Goal: Find specific page/section: Find specific page/section

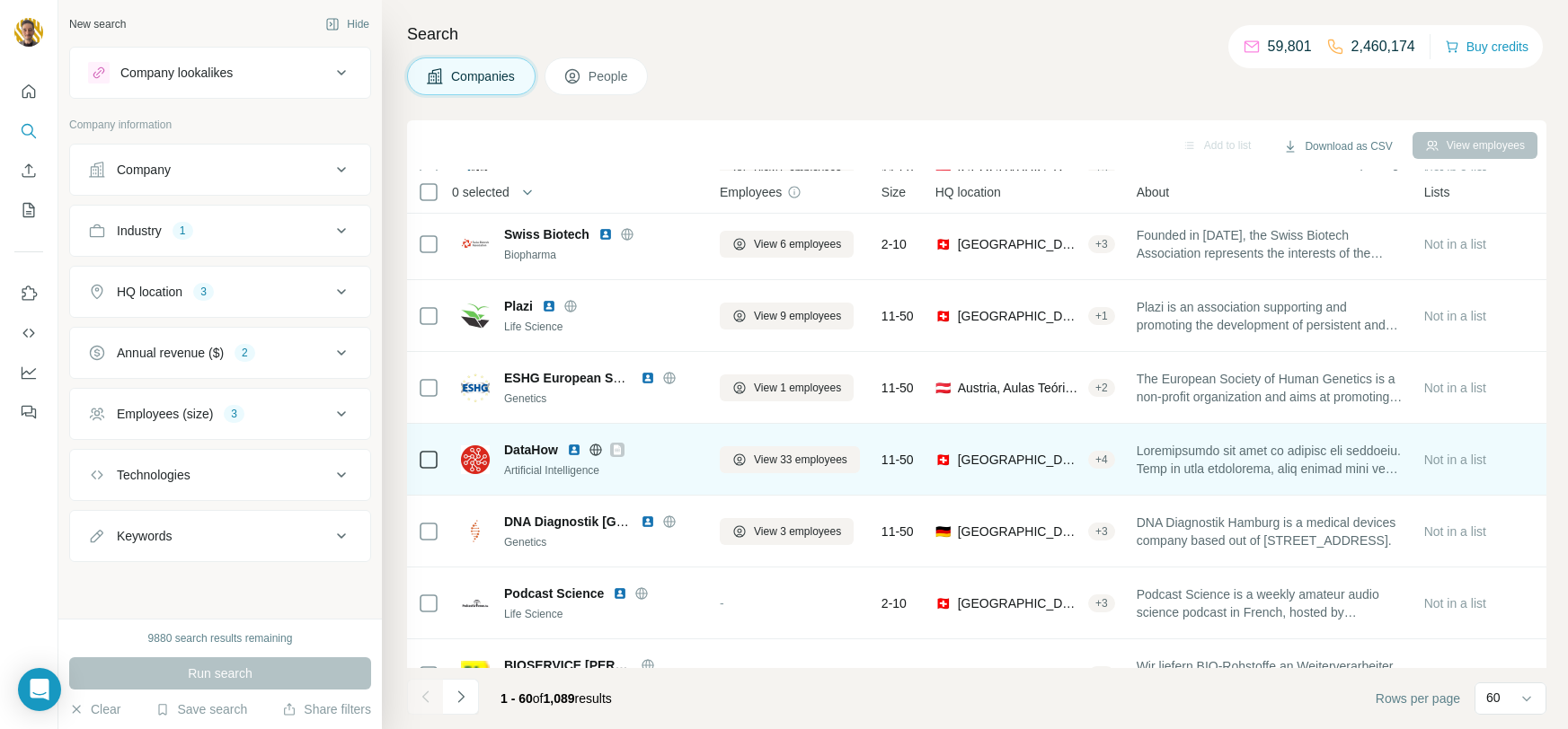
scroll to position [1021, 0]
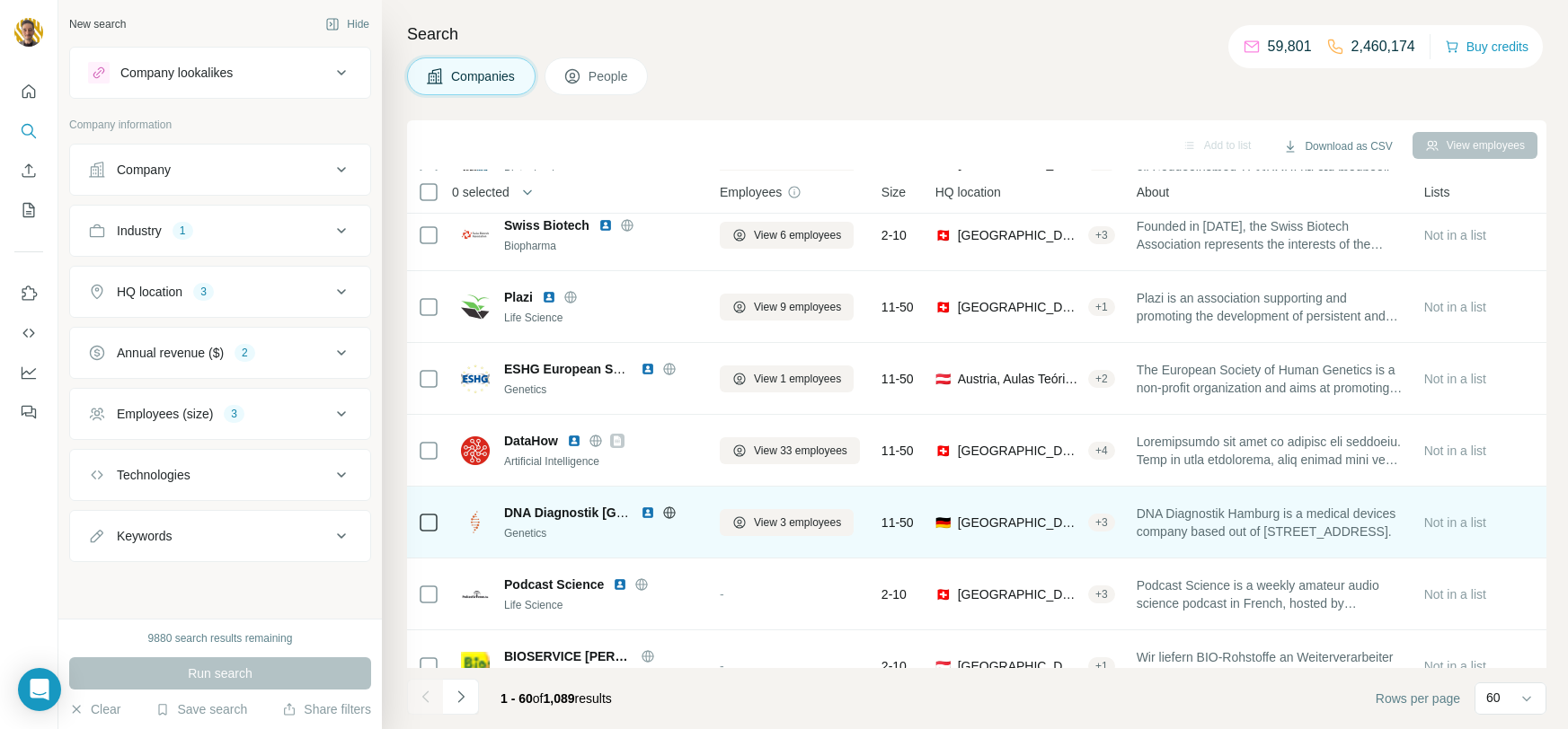
click at [671, 511] on icon at bounding box center [669, 513] width 5 height 12
click at [644, 511] on img at bounding box center [647, 513] width 15 height 15
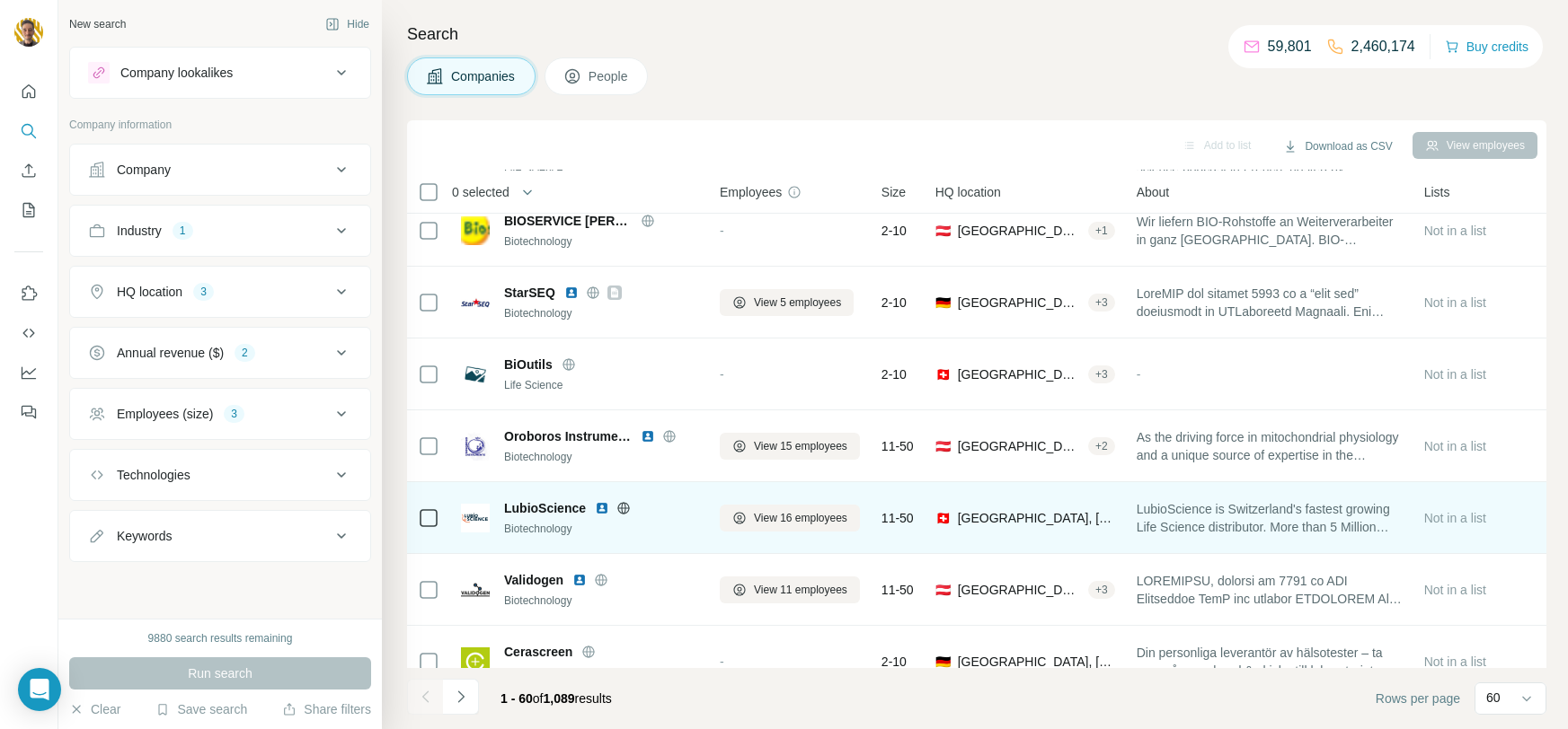
scroll to position [1524, 0]
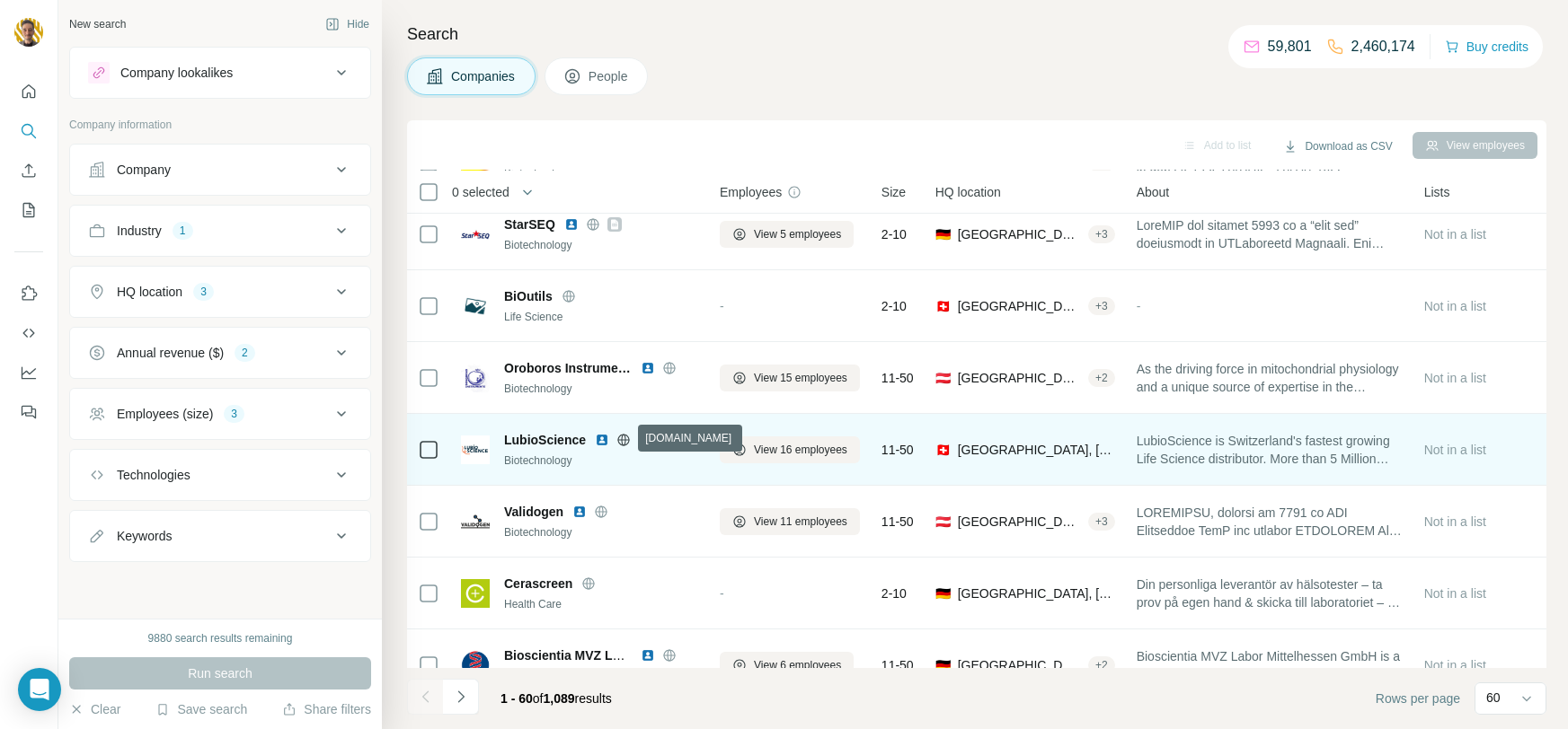
click at [623, 438] on icon at bounding box center [624, 440] width 15 height 15
click at [601, 433] on img at bounding box center [602, 440] width 15 height 15
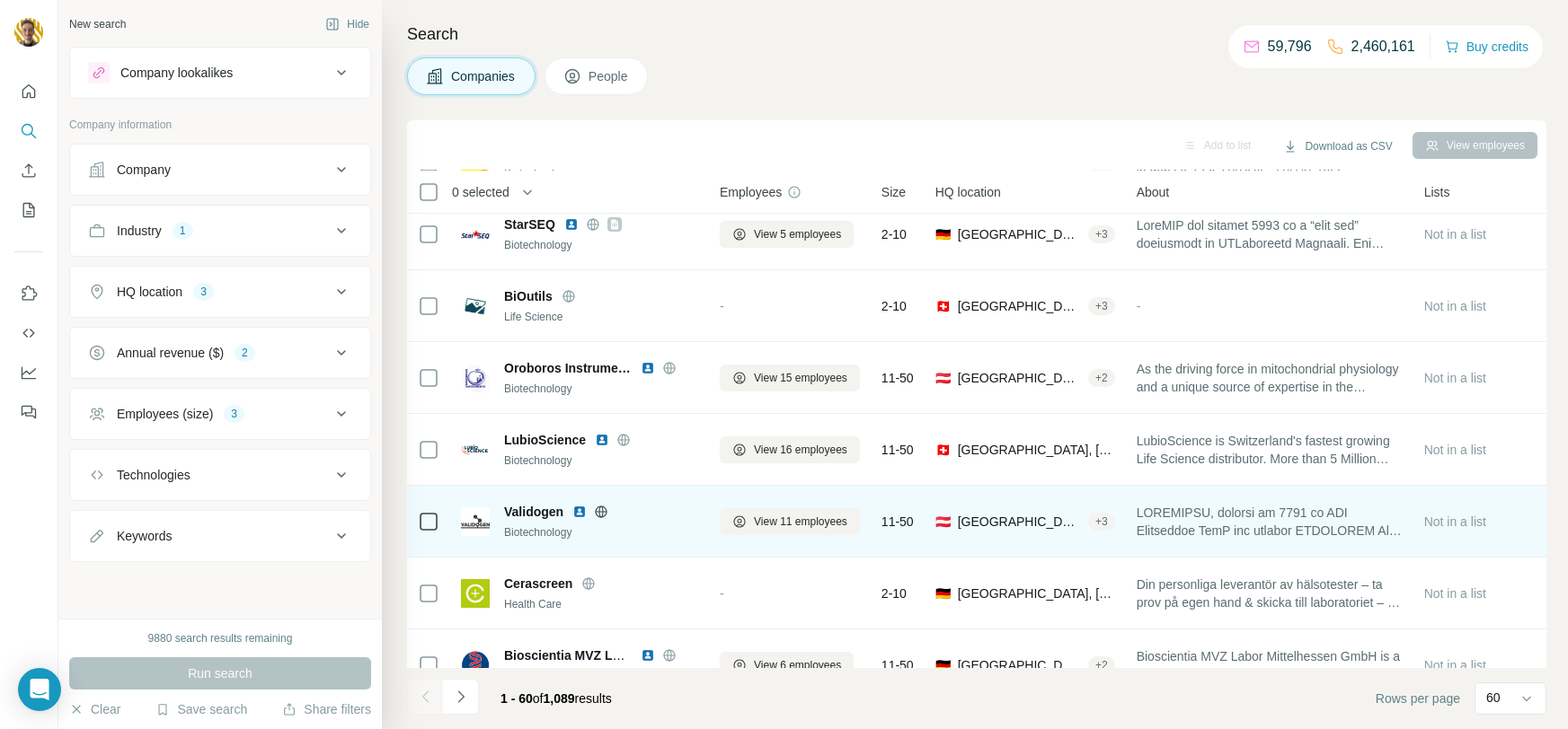
click at [603, 511] on icon at bounding box center [602, 511] width 12 height 1
